Goal: Task Accomplishment & Management: Complete application form

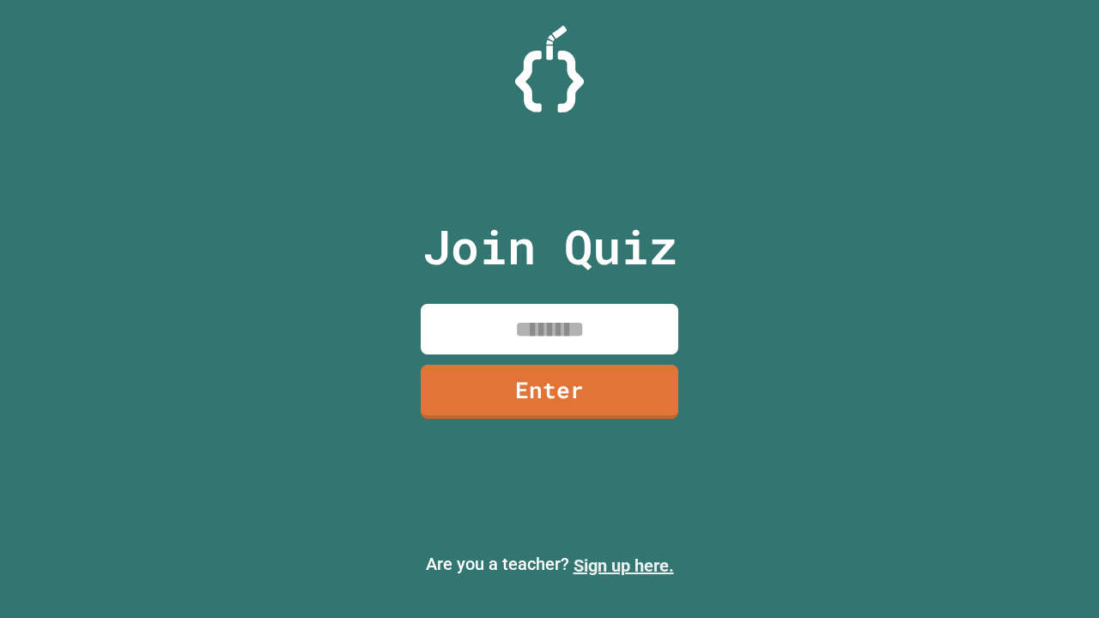
click at [624, 566] on link "Sign up here." at bounding box center [624, 566] width 100 height 21
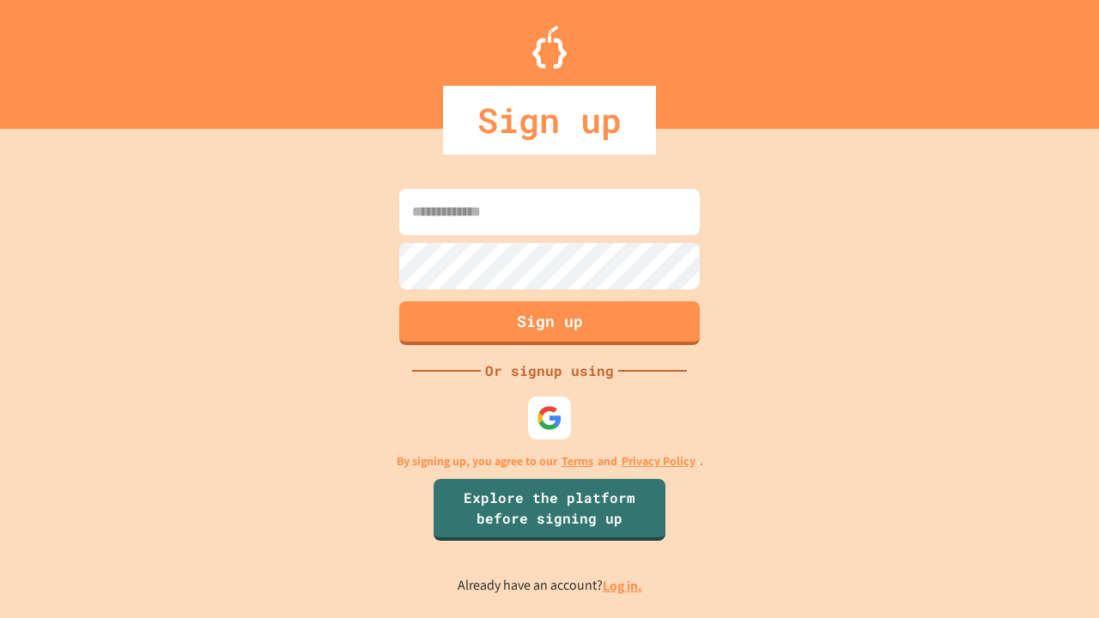
click at [624, 586] on link "Log in." at bounding box center [623, 586] width 40 height 18
